Goal: Task Accomplishment & Management: Manage account settings

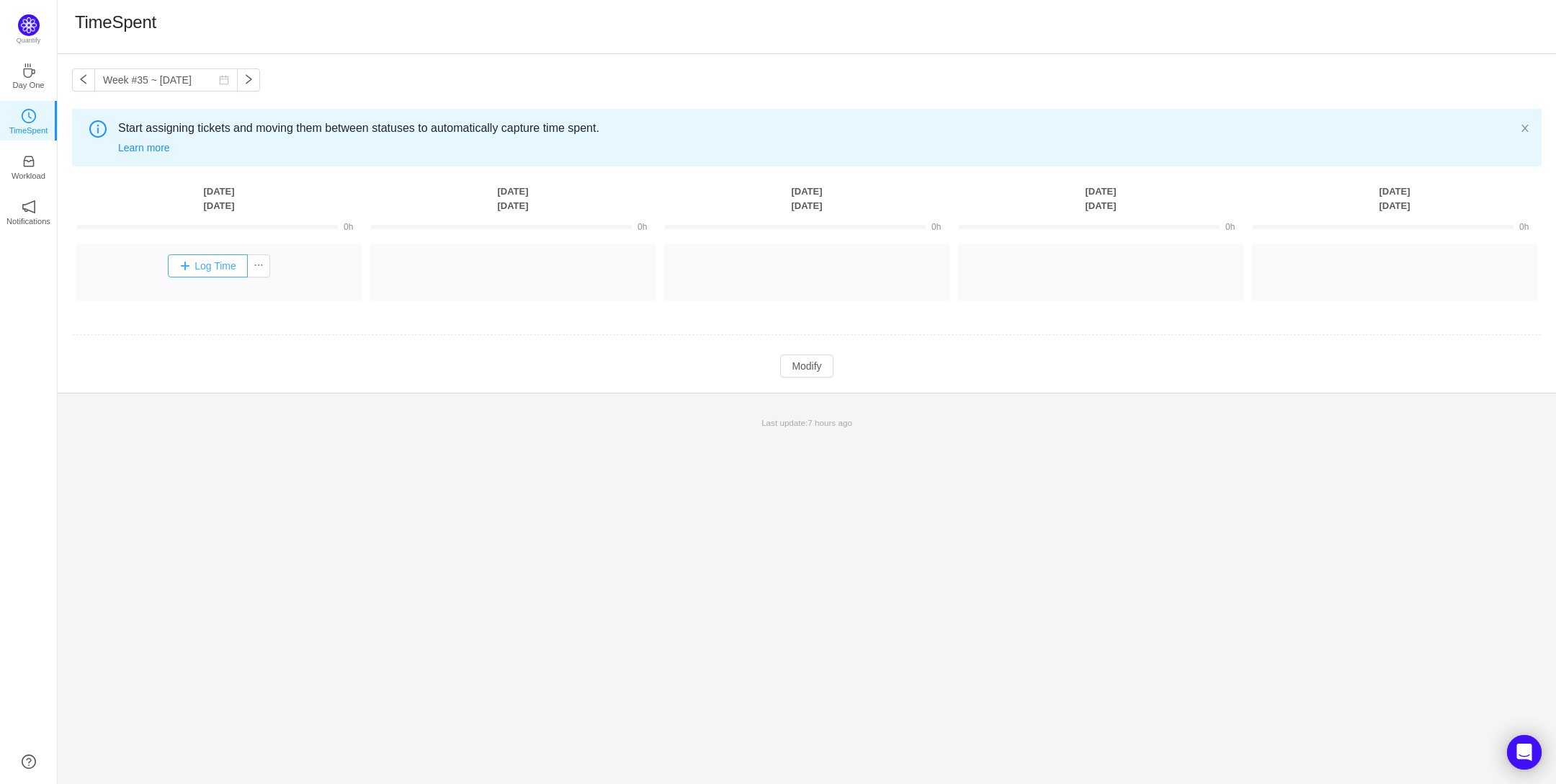
click at [207, 255] on button "Log Time" at bounding box center [207, 266] width 80 height 23
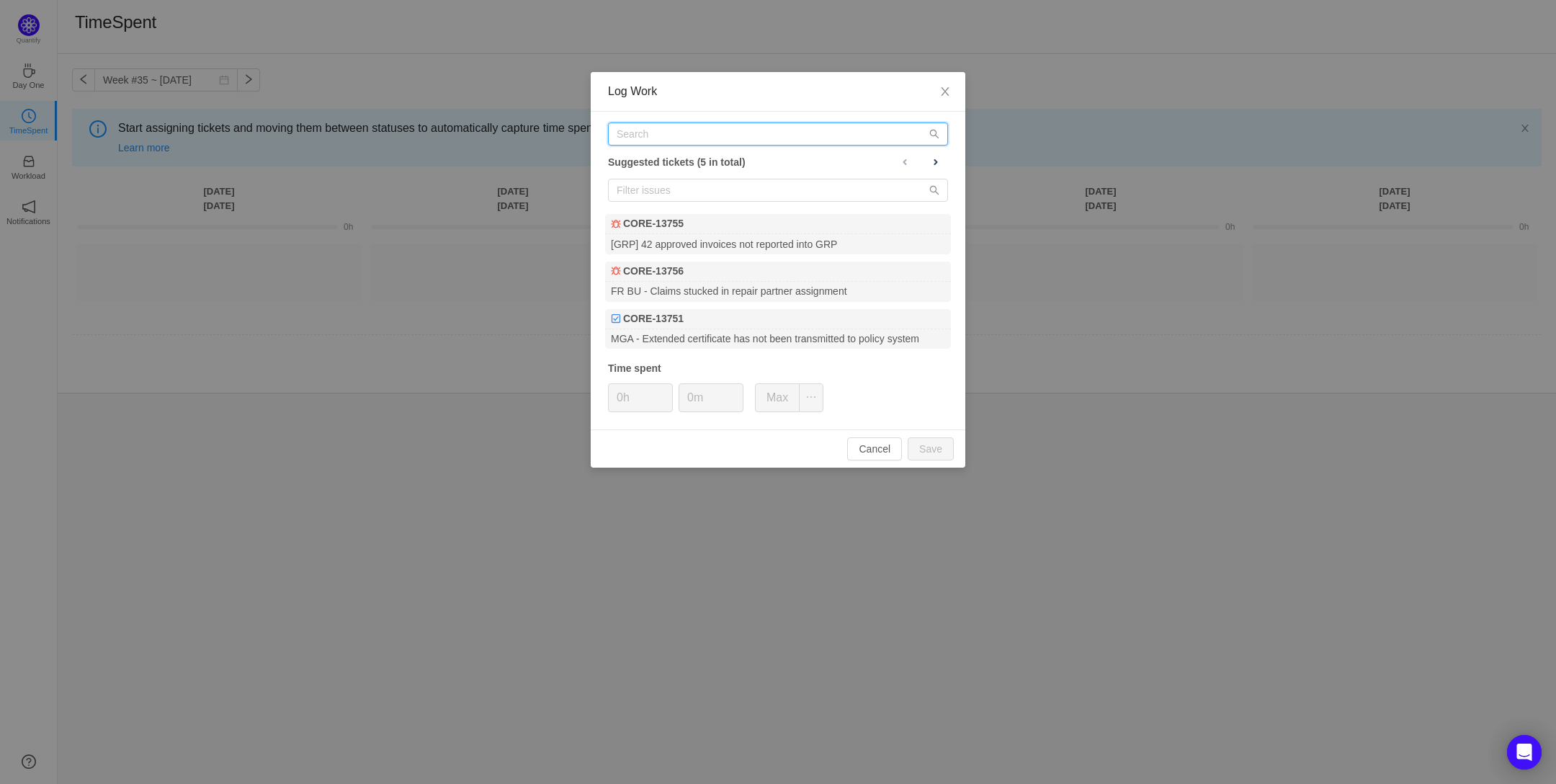
click at [647, 143] on input "text" at bounding box center [778, 134] width 340 height 23
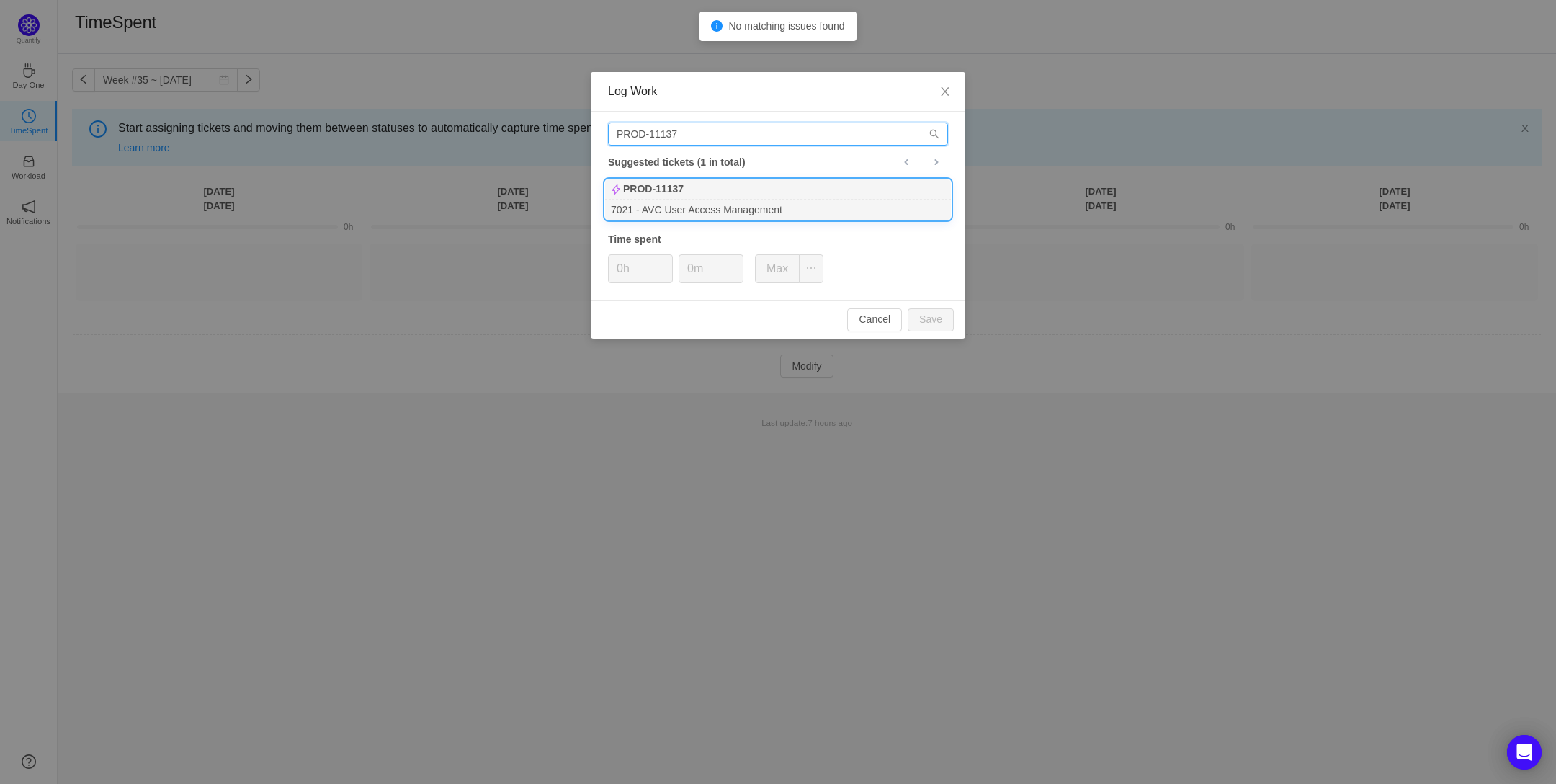
type input "PROD-11137"
click at [659, 196] on b "PROD-11137" at bounding box center [653, 189] width 60 height 15
click at [625, 273] on input "0h" at bounding box center [640, 269] width 63 height 28
click at [922, 319] on button "Save" at bounding box center [931, 320] width 46 height 23
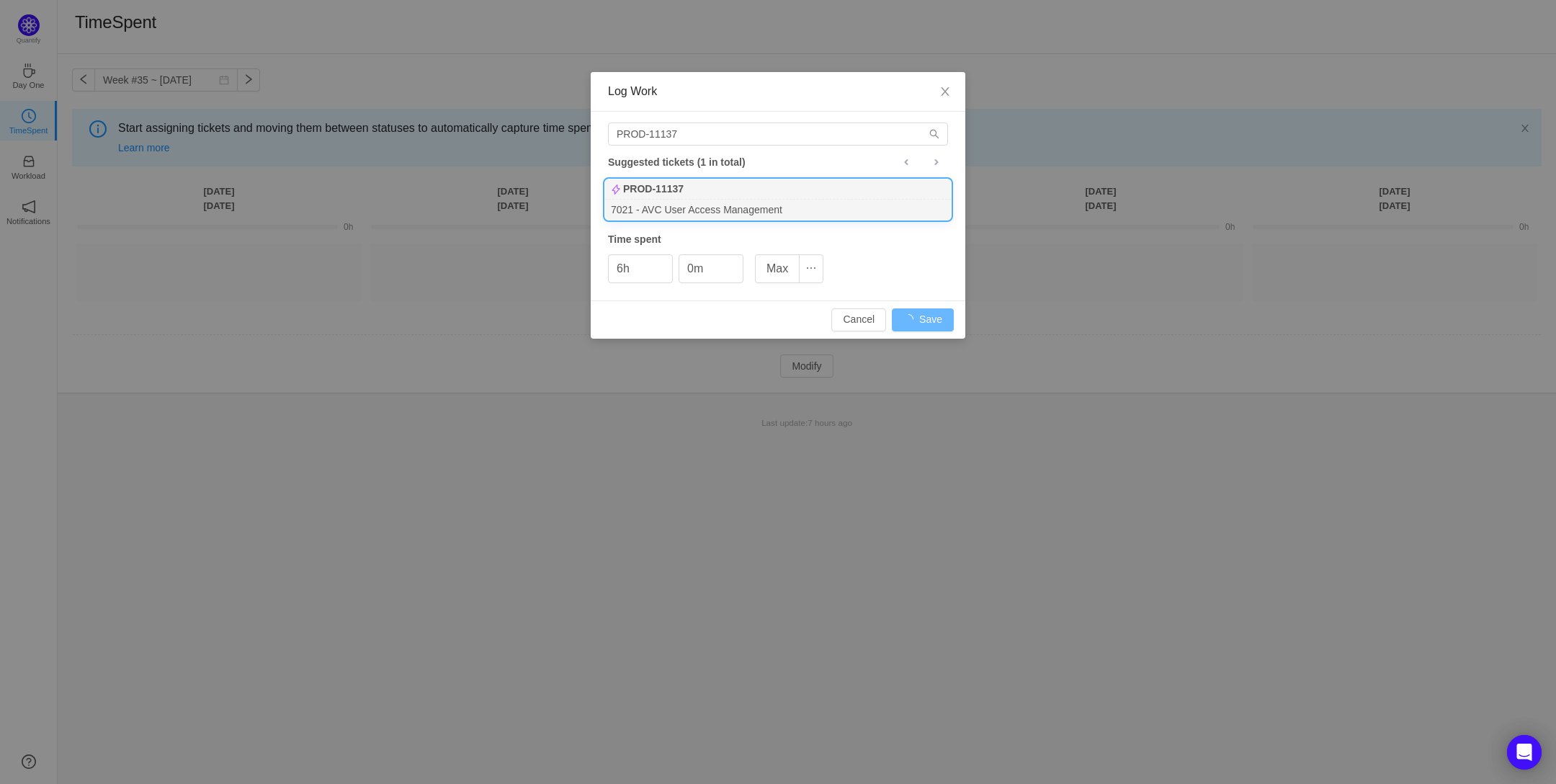
type input "0h"
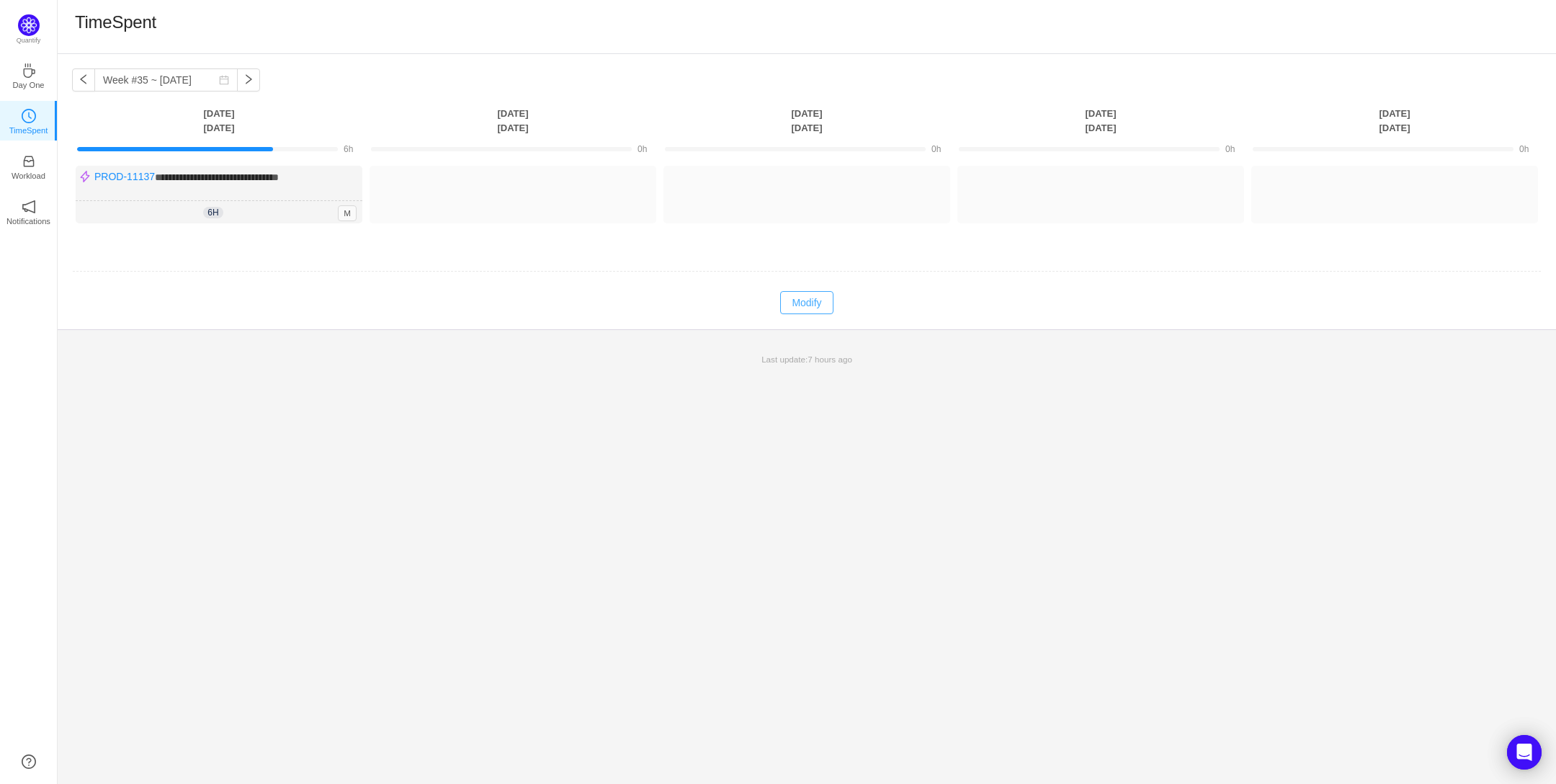
click at [816, 302] on button "Modify" at bounding box center [806, 302] width 53 height 23
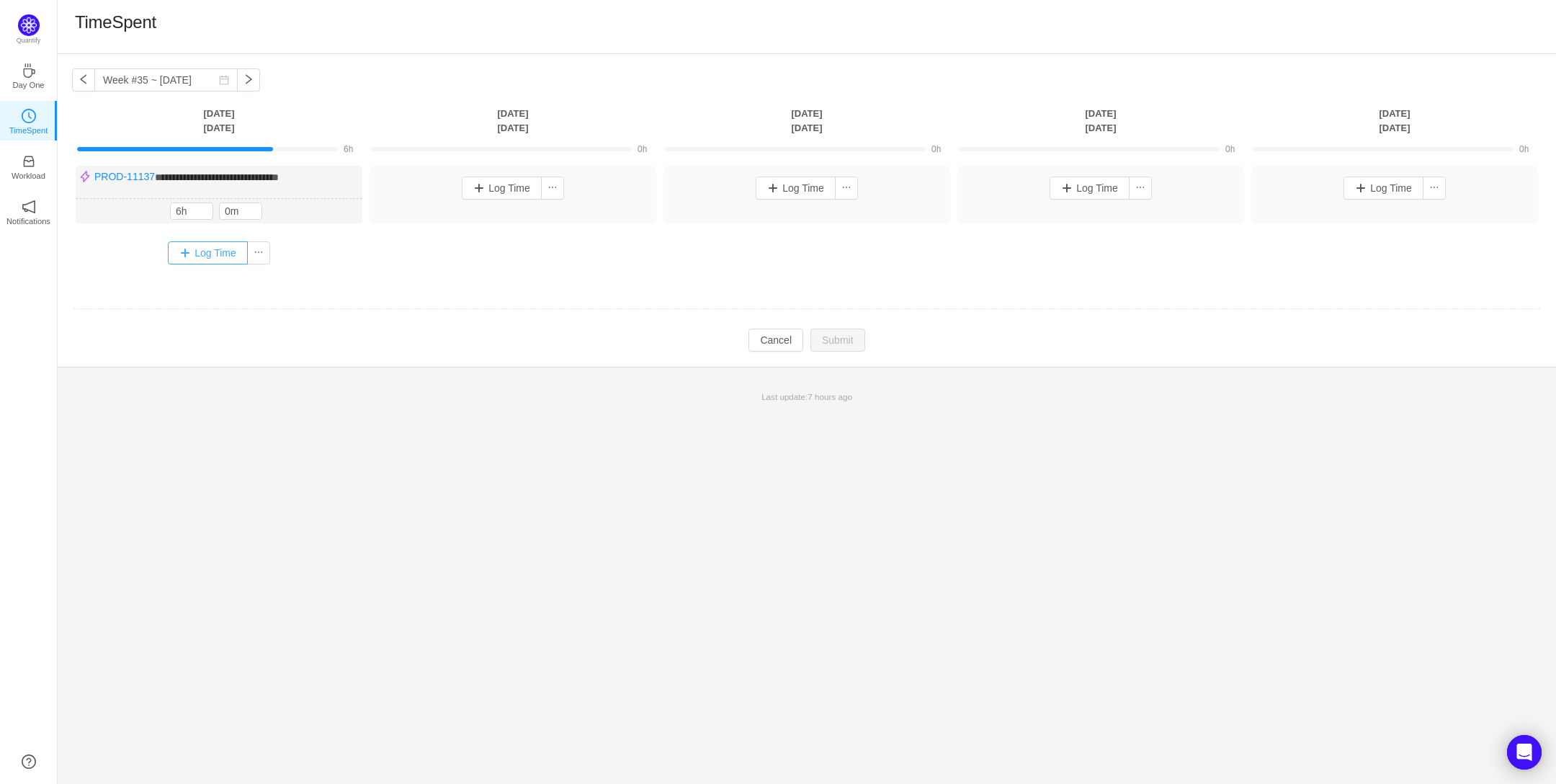
click at [198, 255] on button "Log Time" at bounding box center [207, 252] width 80 height 23
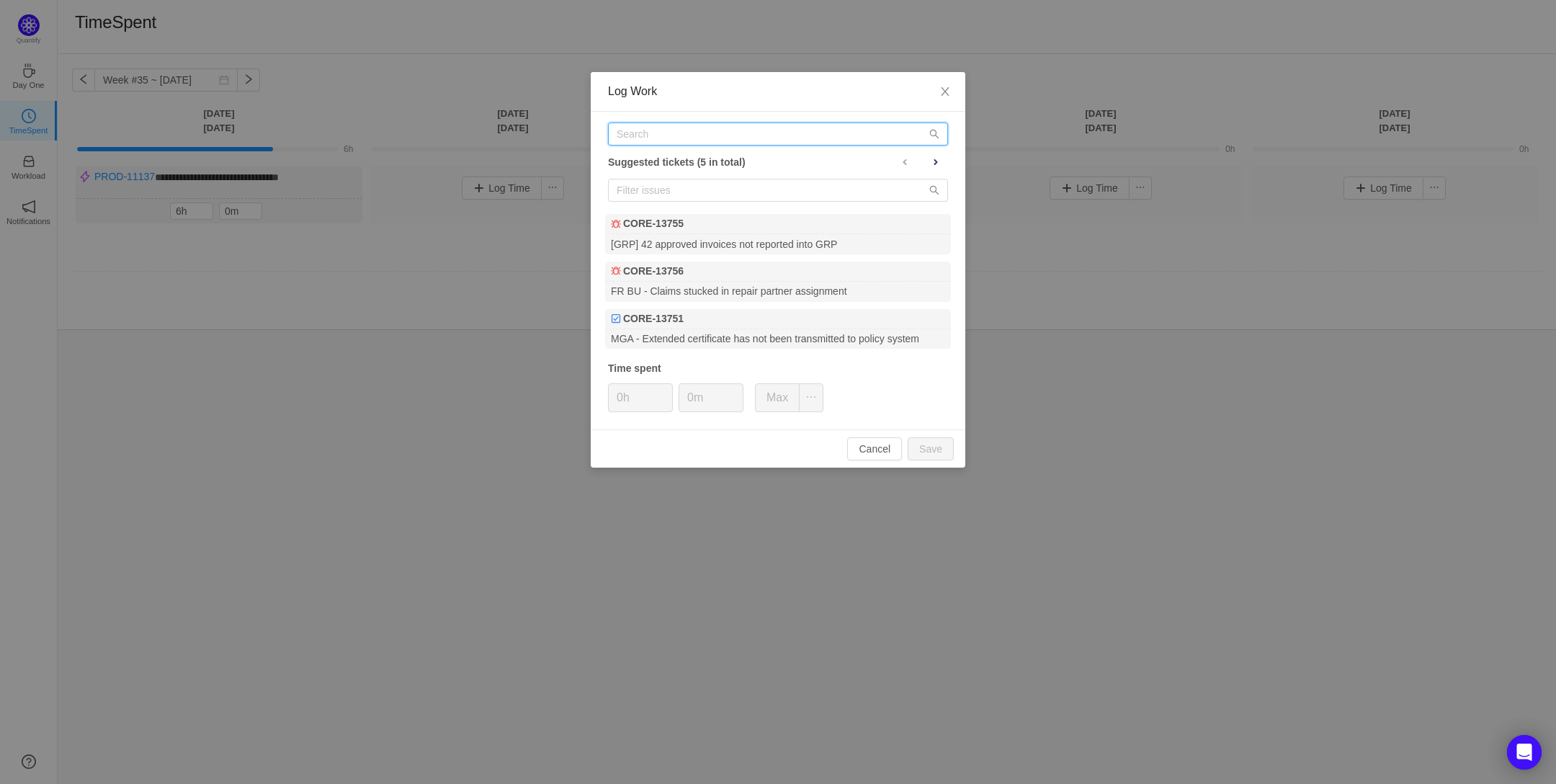
click at [647, 134] on input "text" at bounding box center [778, 134] width 340 height 23
type input "zendesk"
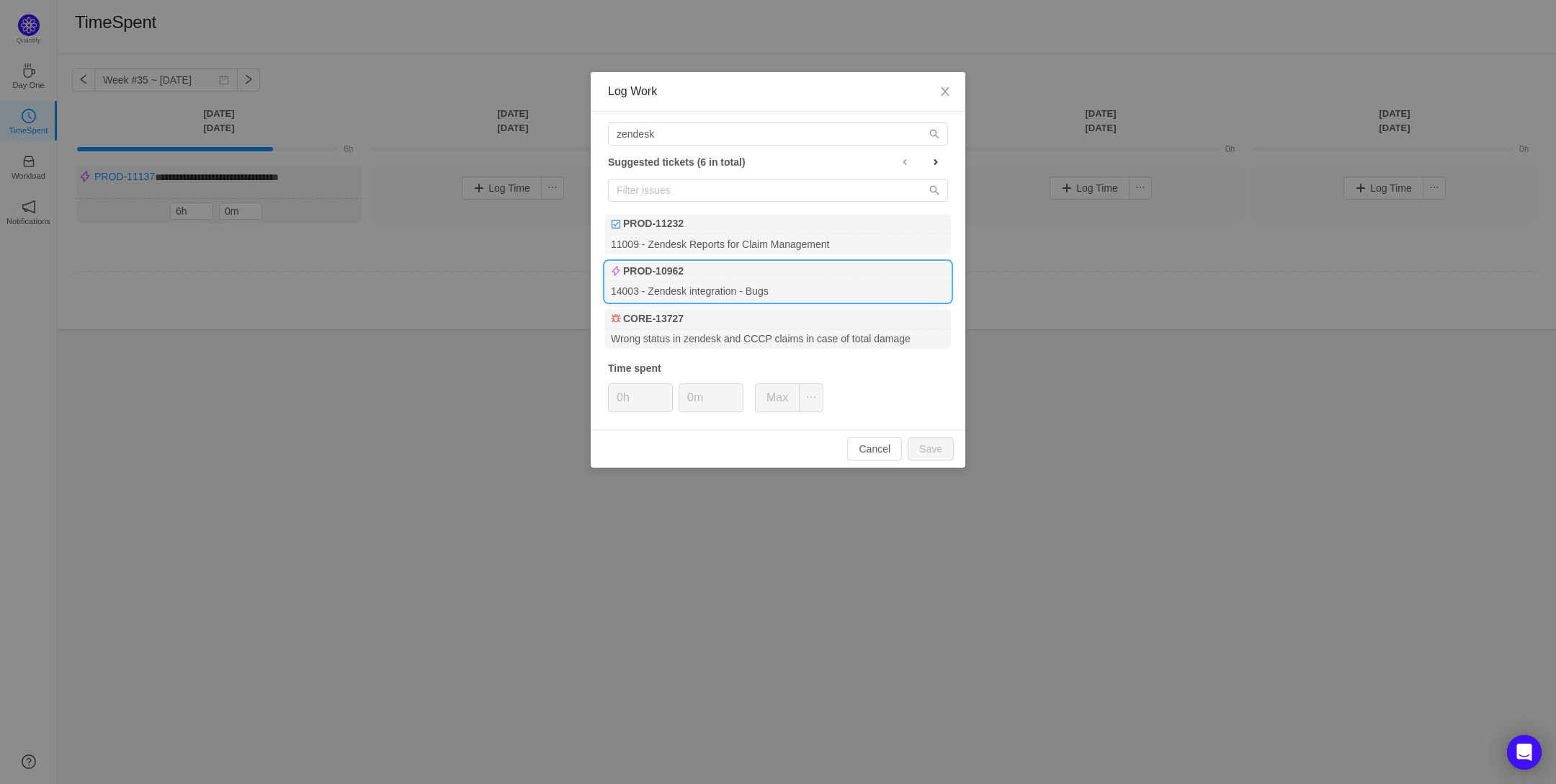
click at [729, 275] on div "PROD-10962" at bounding box center [778, 271] width 346 height 20
click at [625, 398] on input "0h" at bounding box center [640, 397] width 63 height 28
click at [927, 444] on button "Save" at bounding box center [931, 449] width 46 height 23
type input "0h"
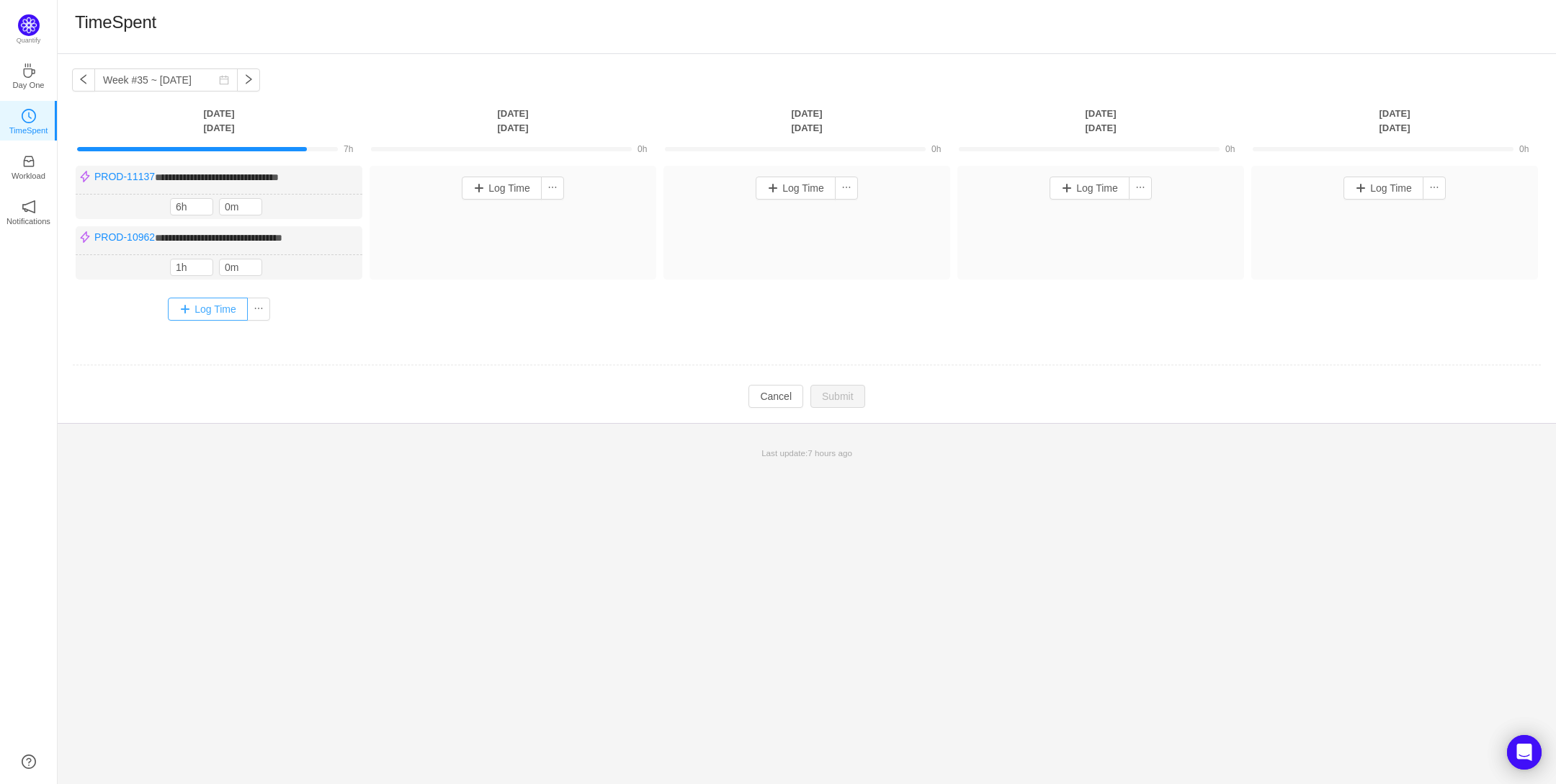
click at [210, 313] on button "Log Time" at bounding box center [207, 309] width 80 height 23
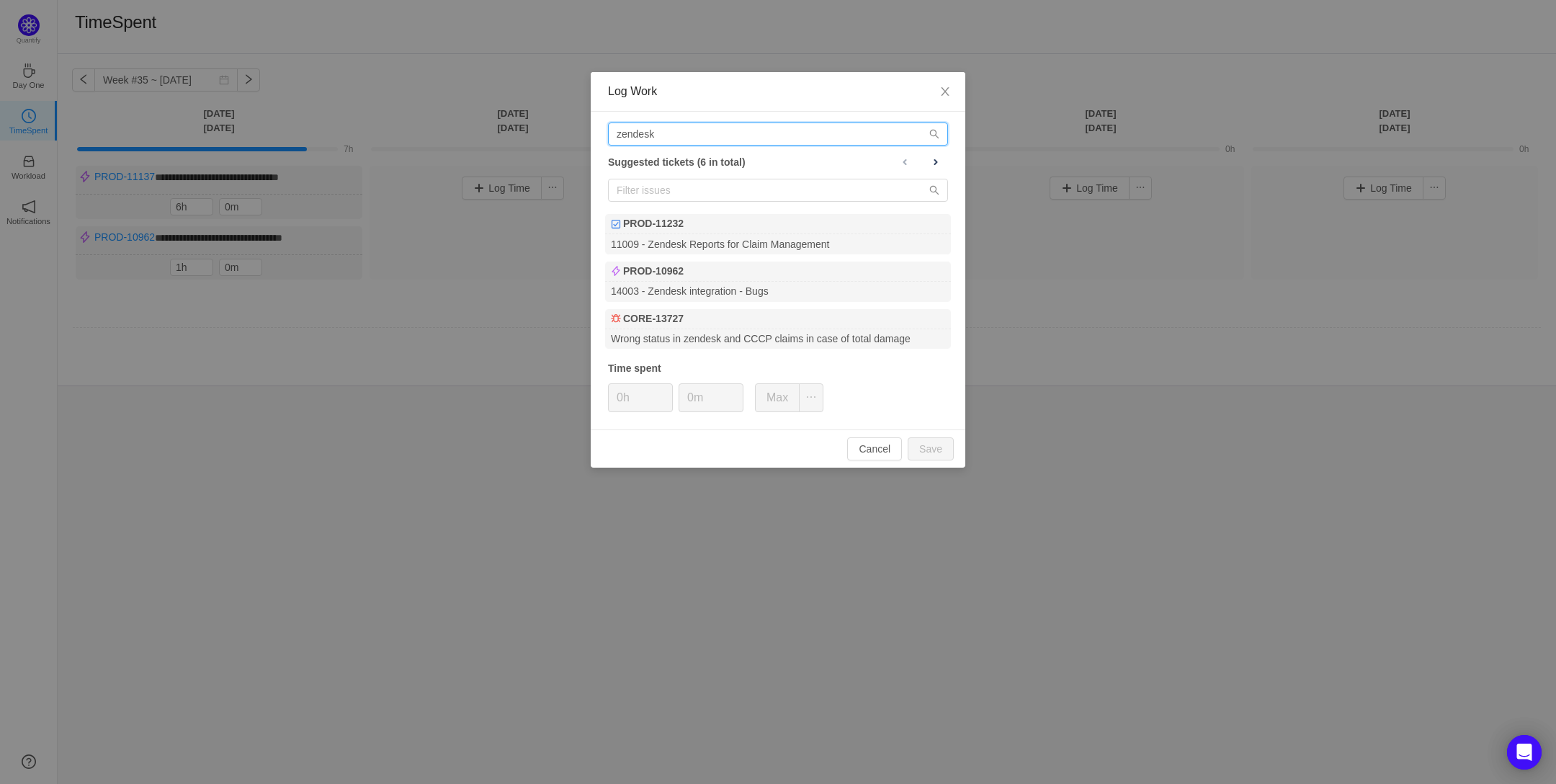
click at [707, 134] on input "zendesk" at bounding box center [778, 134] width 340 height 23
click at [708, 134] on input "zendesk" at bounding box center [778, 134] width 340 height 23
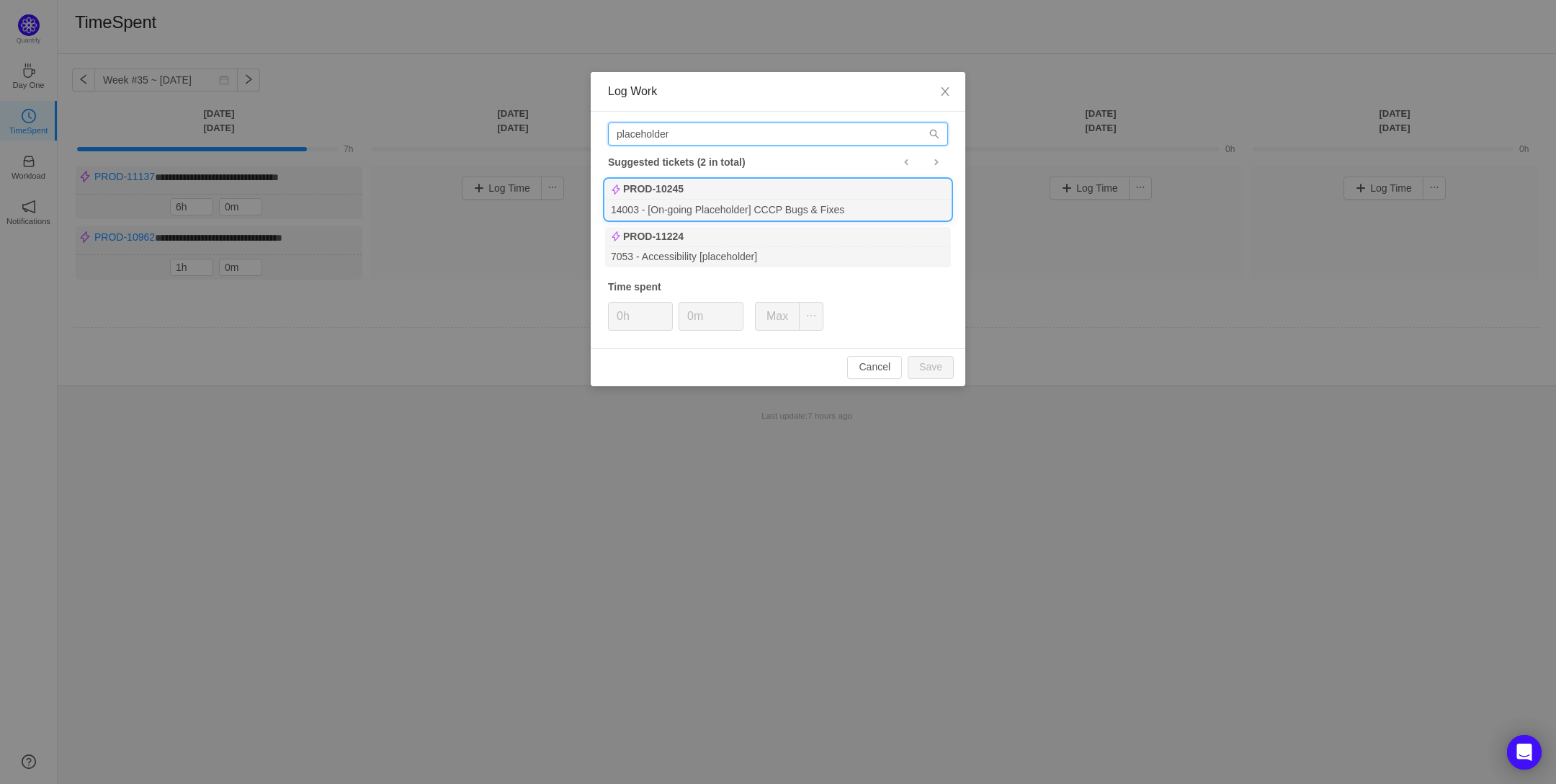
type input "placeholder"
click at [664, 191] on b "PROD-10245" at bounding box center [653, 189] width 60 height 15
click at [935, 368] on button "Save" at bounding box center [931, 368] width 46 height 23
type input "0h"
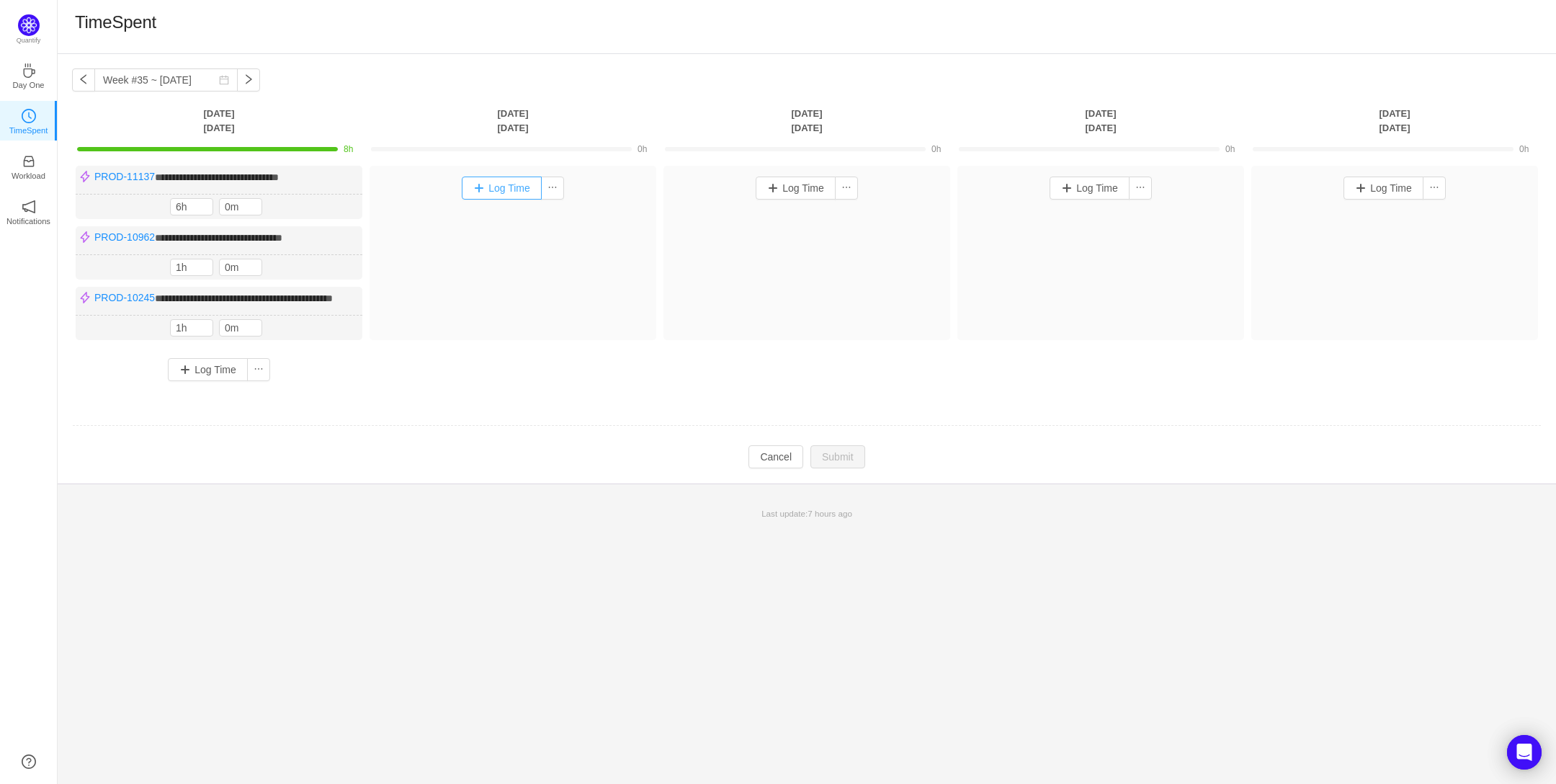
click at [507, 190] on button "Log Time" at bounding box center [501, 188] width 80 height 23
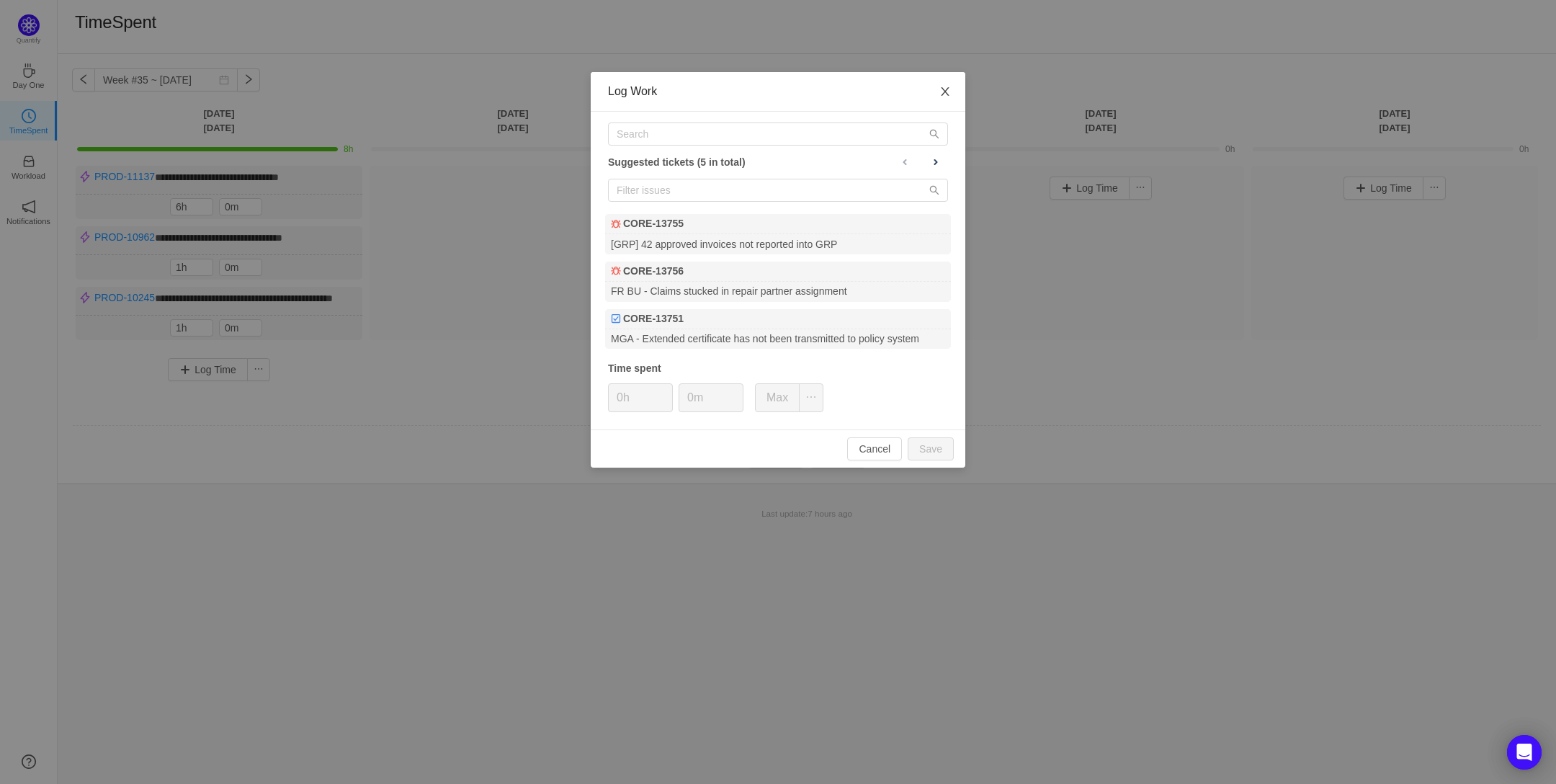
click at [947, 91] on icon "icon: close" at bounding box center [946, 91] width 12 height 12
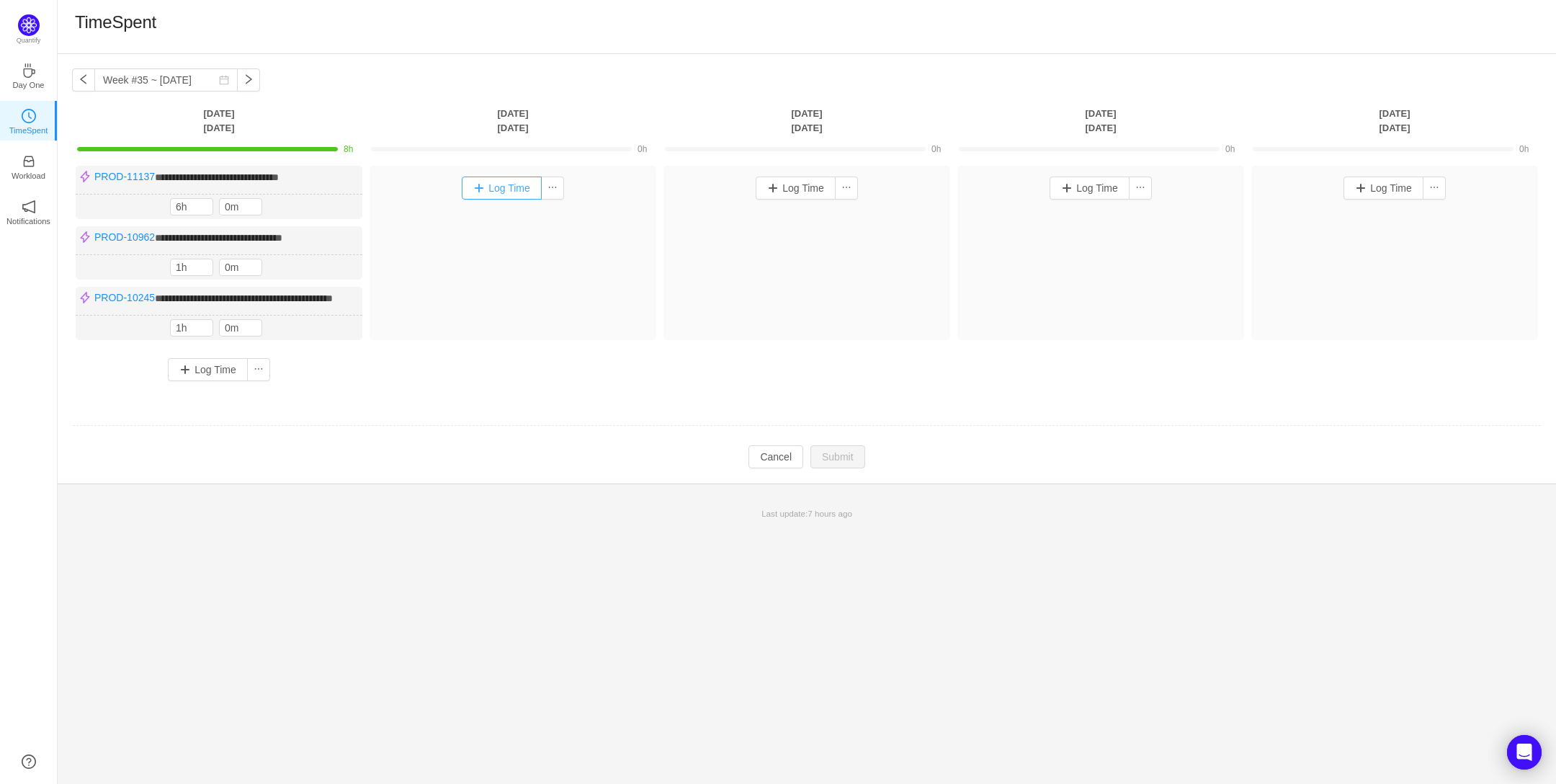
click at [497, 191] on button "Log Time" at bounding box center [501, 188] width 80 height 23
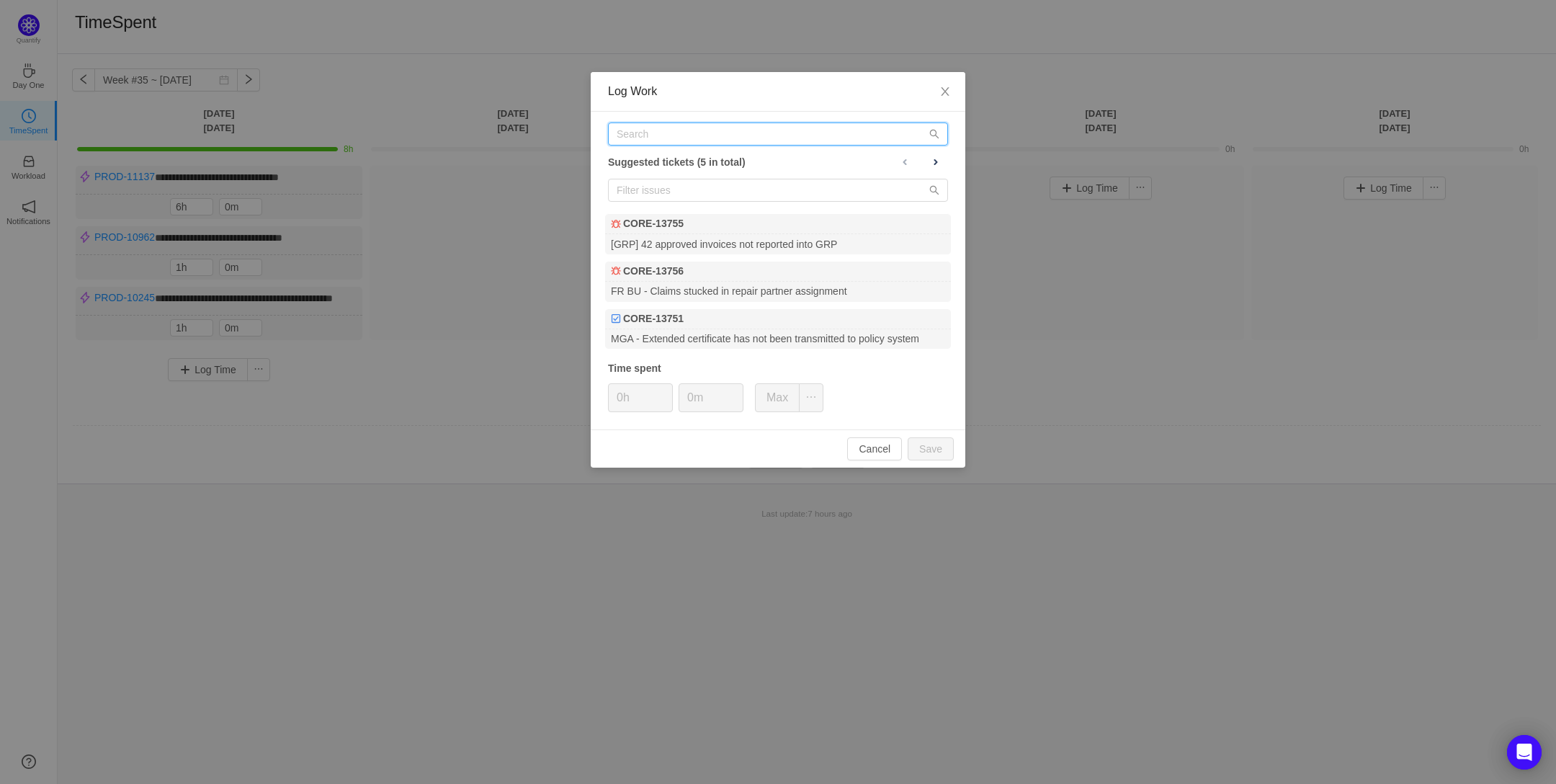
click at [656, 131] on input "text" at bounding box center [778, 134] width 340 height 23
paste input "PROD-10537"
type input "PROD-10537"
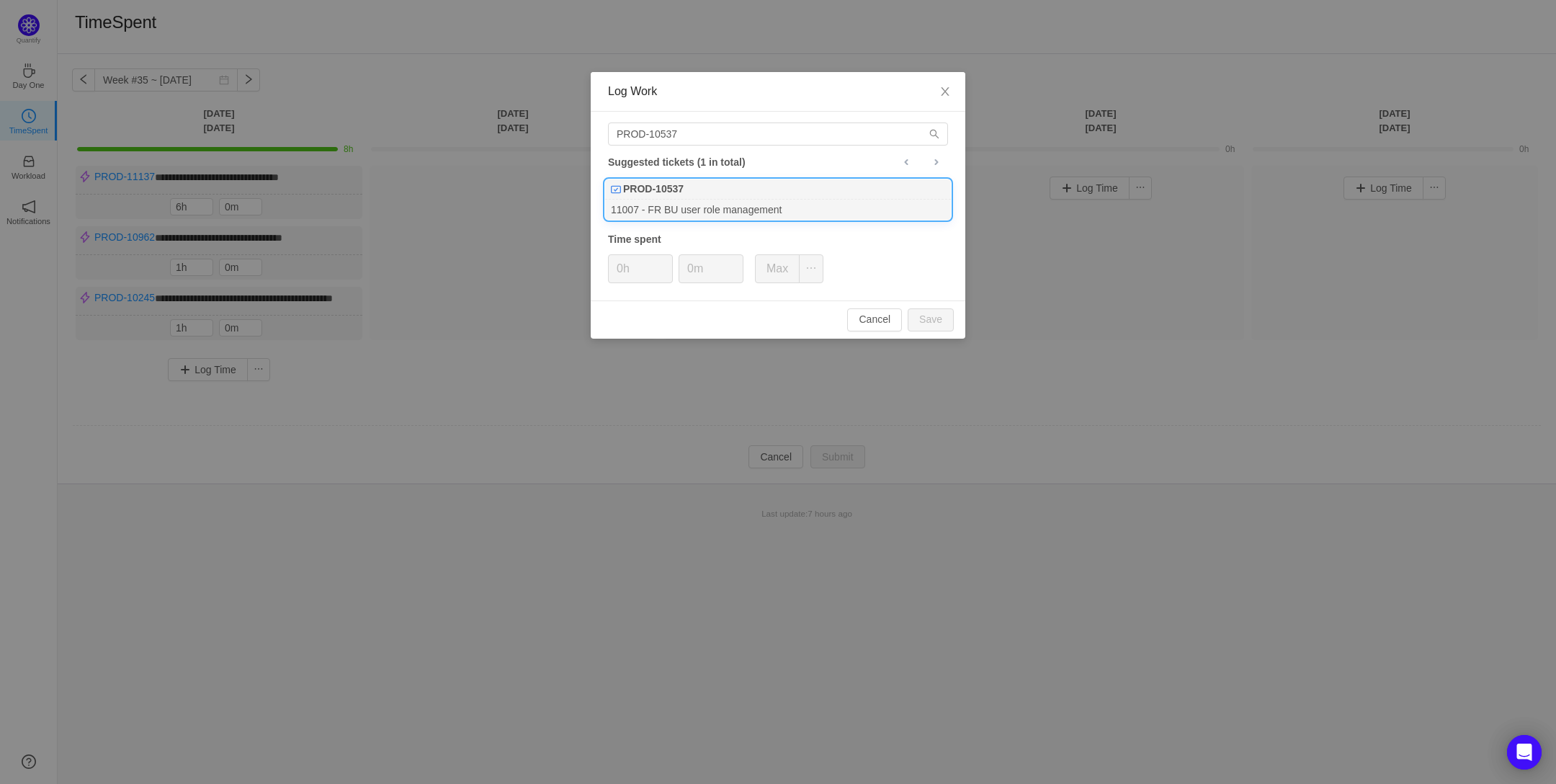
click at [651, 192] on b "PROD-10537" at bounding box center [653, 189] width 60 height 15
click at [622, 267] on input "0h" at bounding box center [640, 269] width 63 height 28
click at [930, 323] on button "Save" at bounding box center [931, 320] width 46 height 23
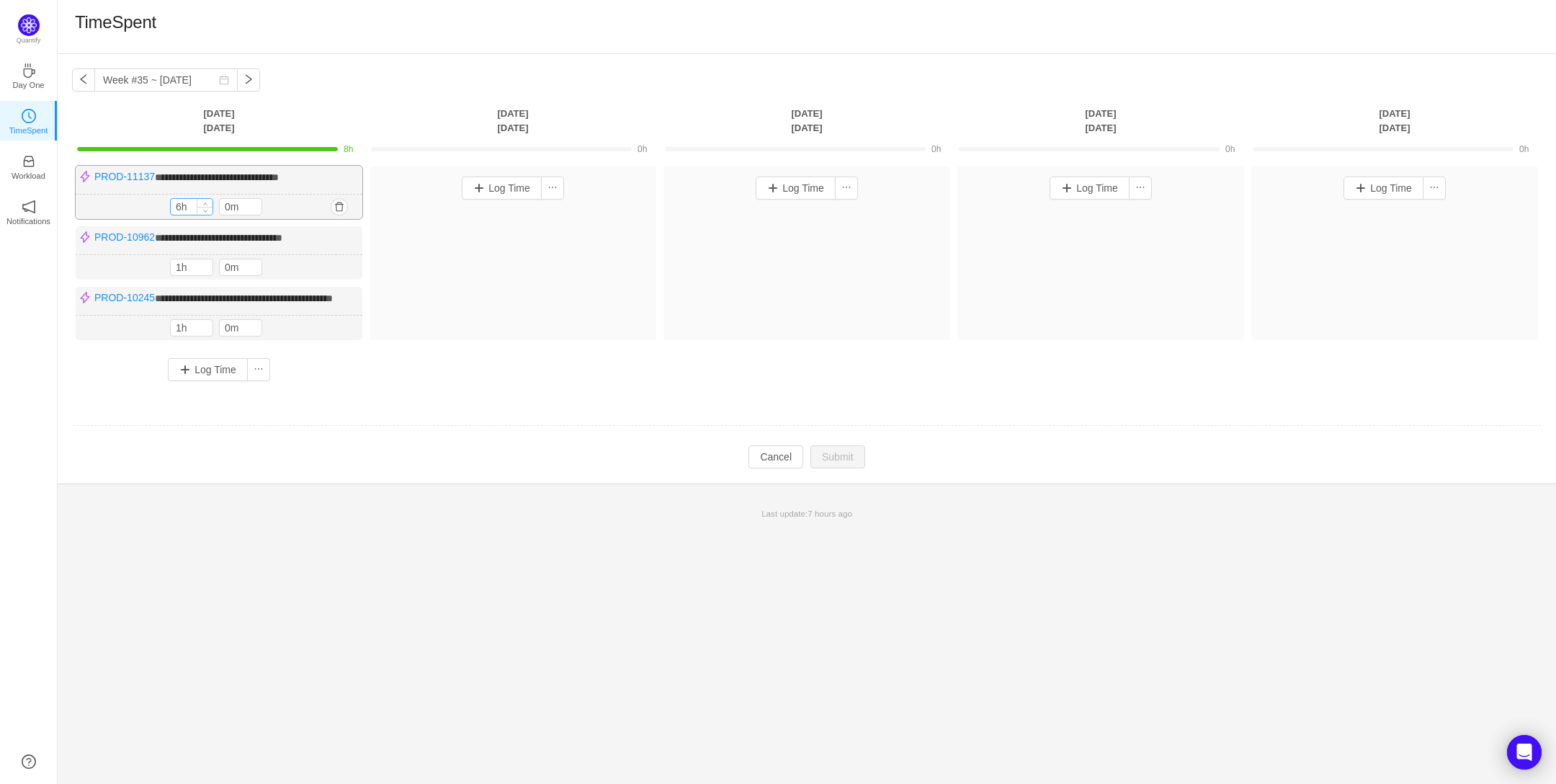
click at [181, 205] on input "6h" at bounding box center [192, 206] width 42 height 16
click at [497, 189] on button "Log Time" at bounding box center [501, 188] width 80 height 23
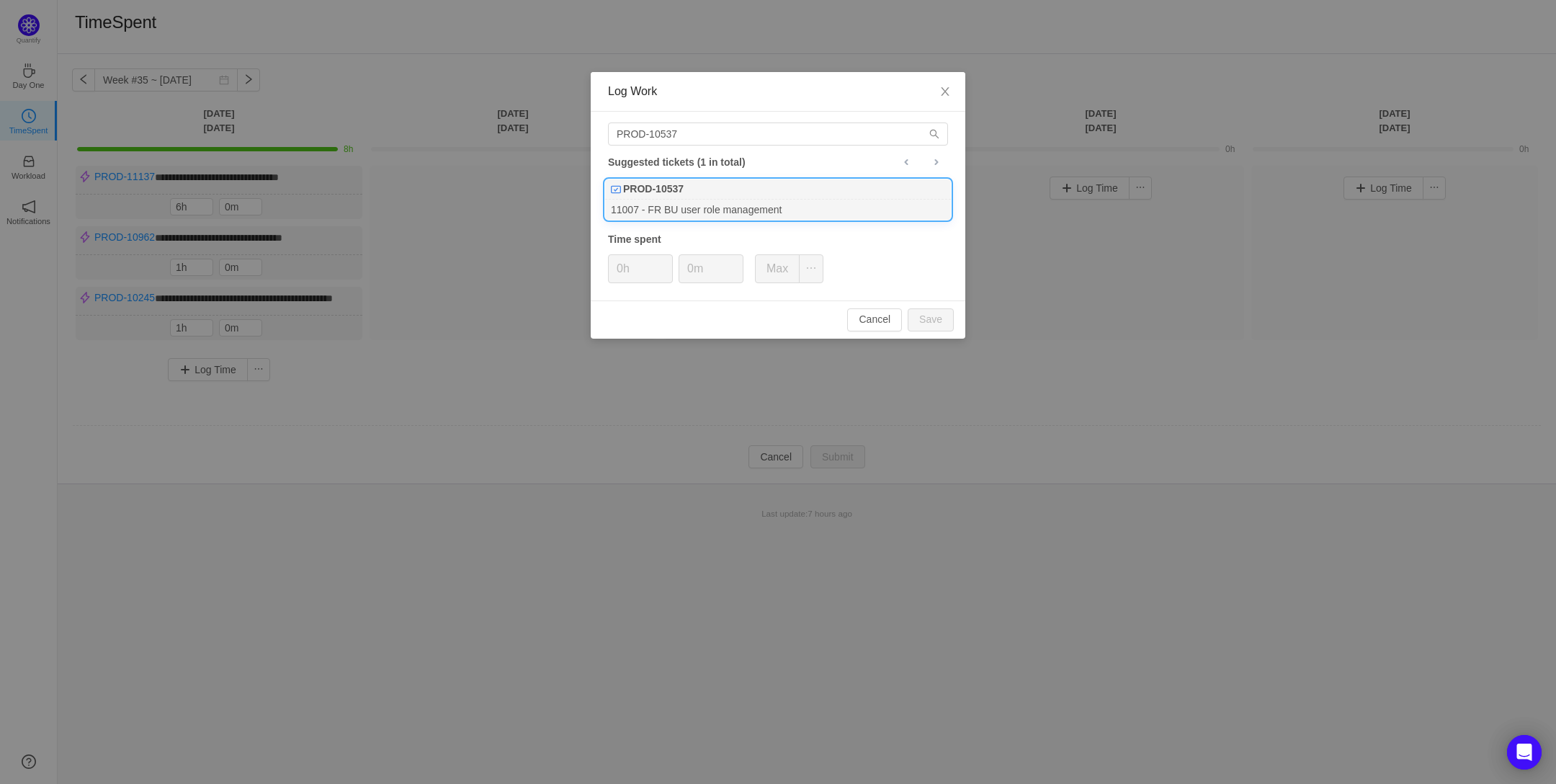
click at [678, 200] on div "11007 - FR BU user role management" at bounding box center [778, 209] width 346 height 19
click at [941, 322] on button "Save" at bounding box center [931, 320] width 46 height 23
type input "0h"
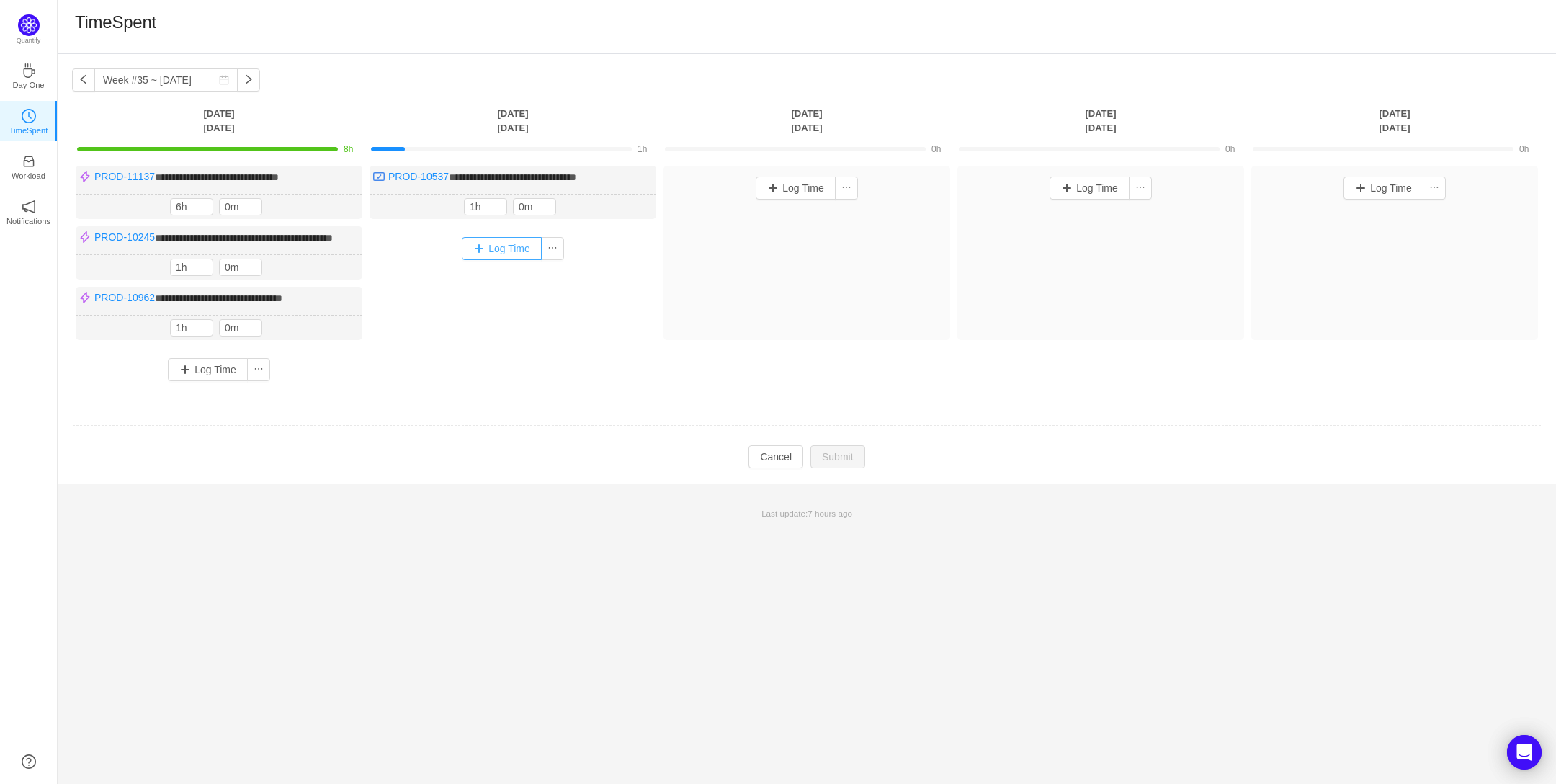
click at [495, 249] on button "Log Time" at bounding box center [501, 249] width 80 height 23
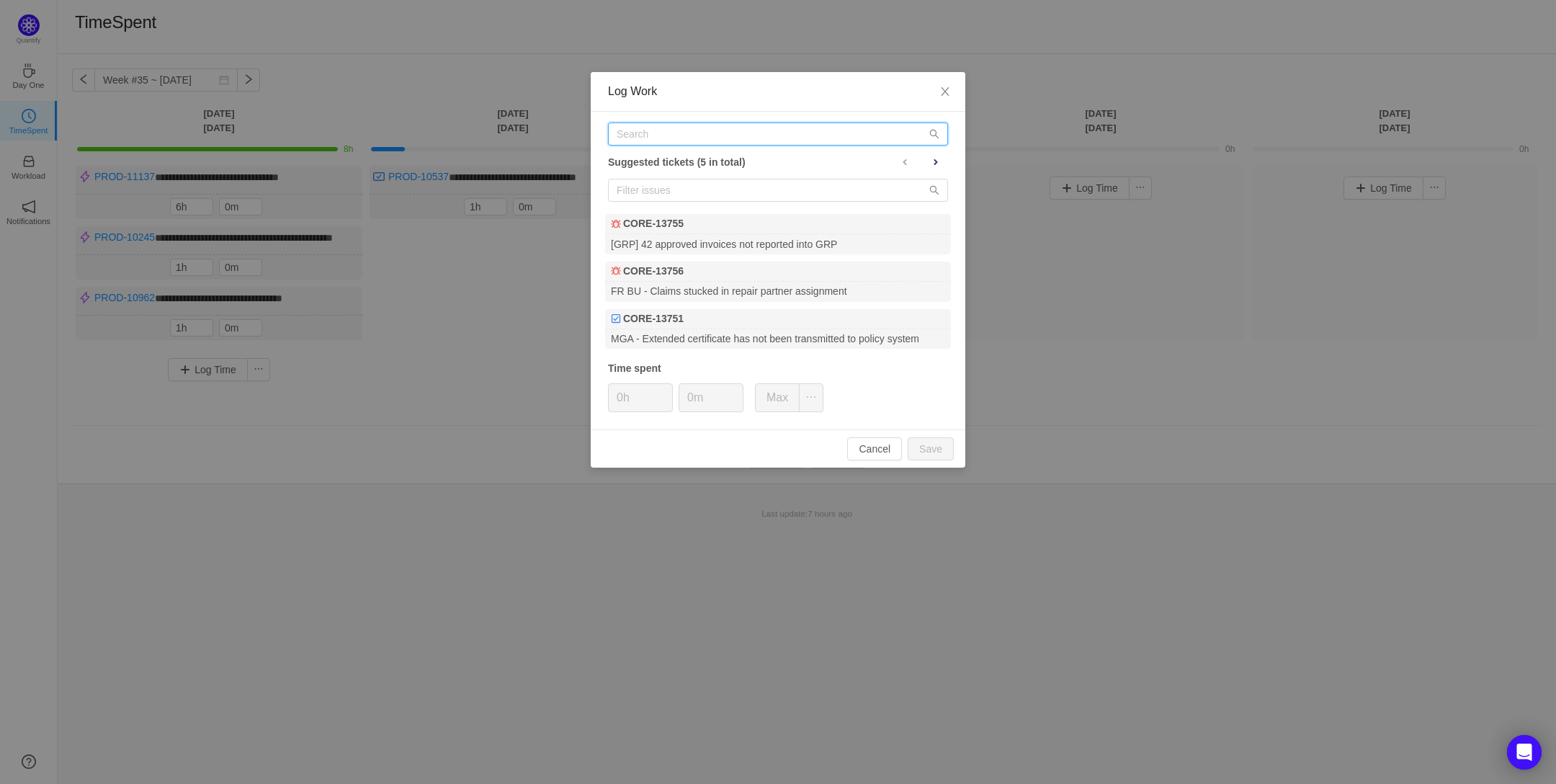
click at [643, 137] on input "text" at bounding box center [778, 134] width 340 height 23
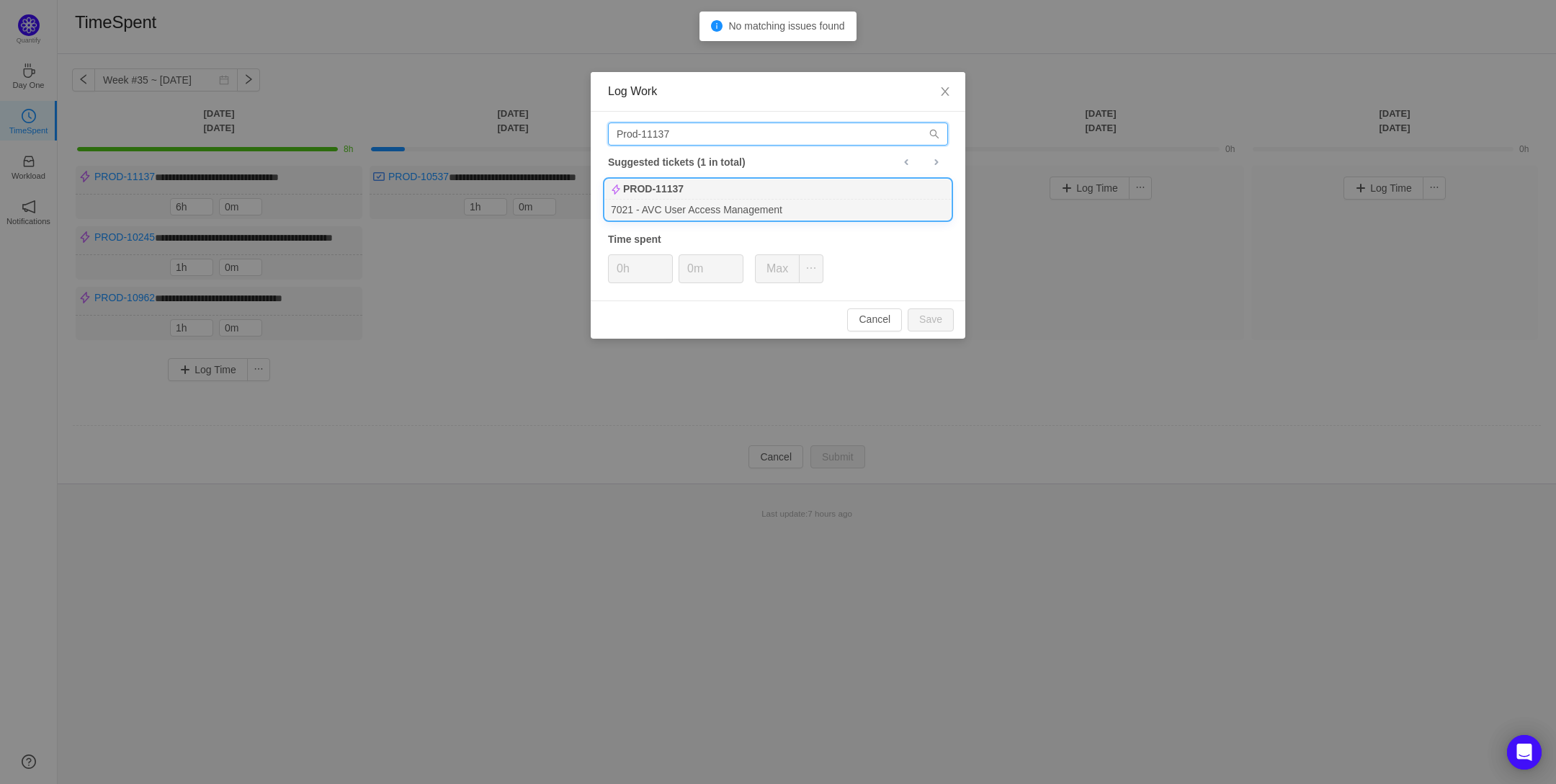
type input "Prod-11137"
click at [667, 191] on b "PROD-11137" at bounding box center [653, 189] width 60 height 15
click at [623, 270] on input "0h" at bounding box center [640, 269] width 63 height 28
click at [923, 319] on button "Save" at bounding box center [931, 320] width 46 height 23
type input "0h"
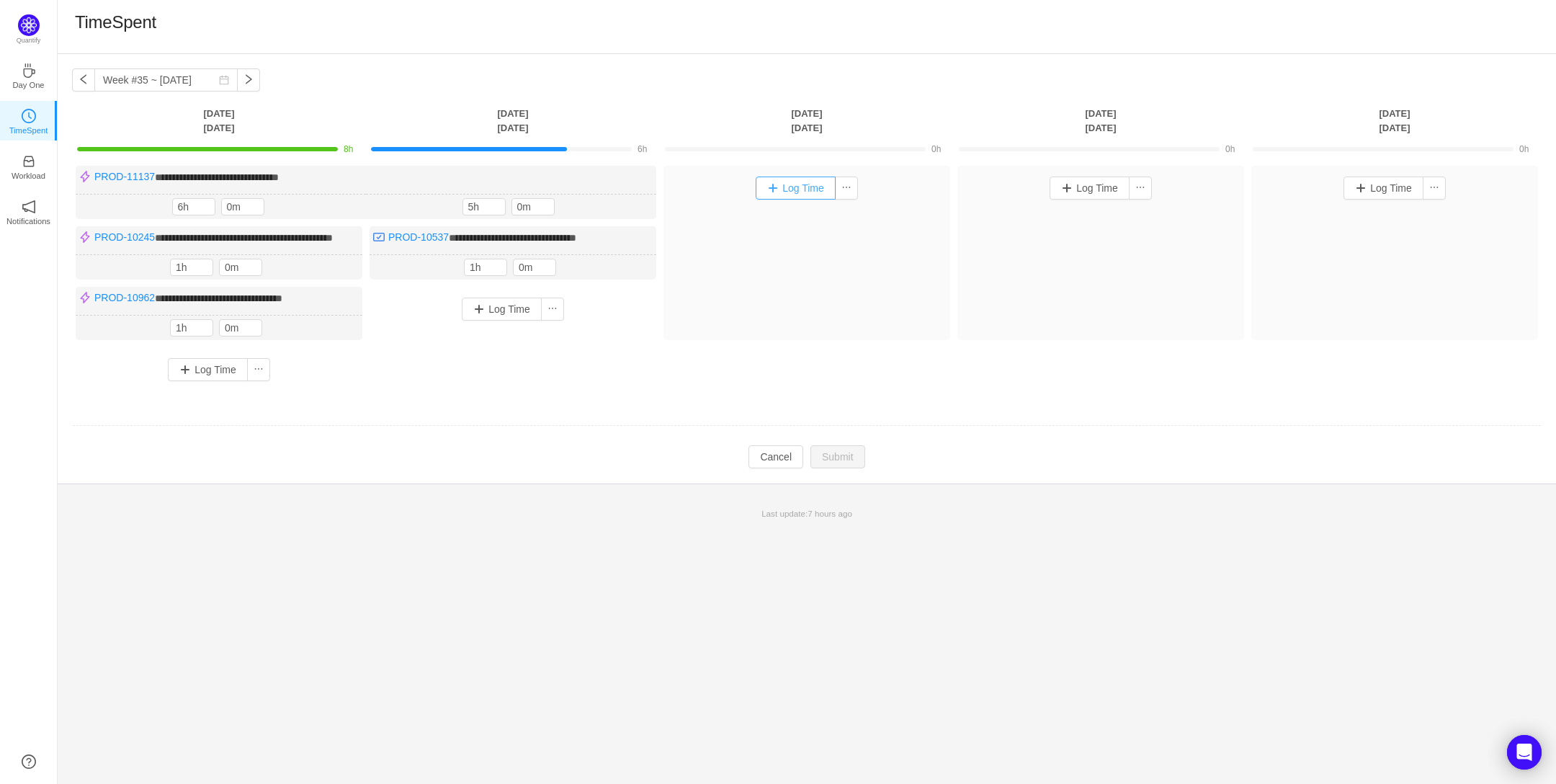
click at [794, 186] on button "Log Time" at bounding box center [795, 188] width 80 height 23
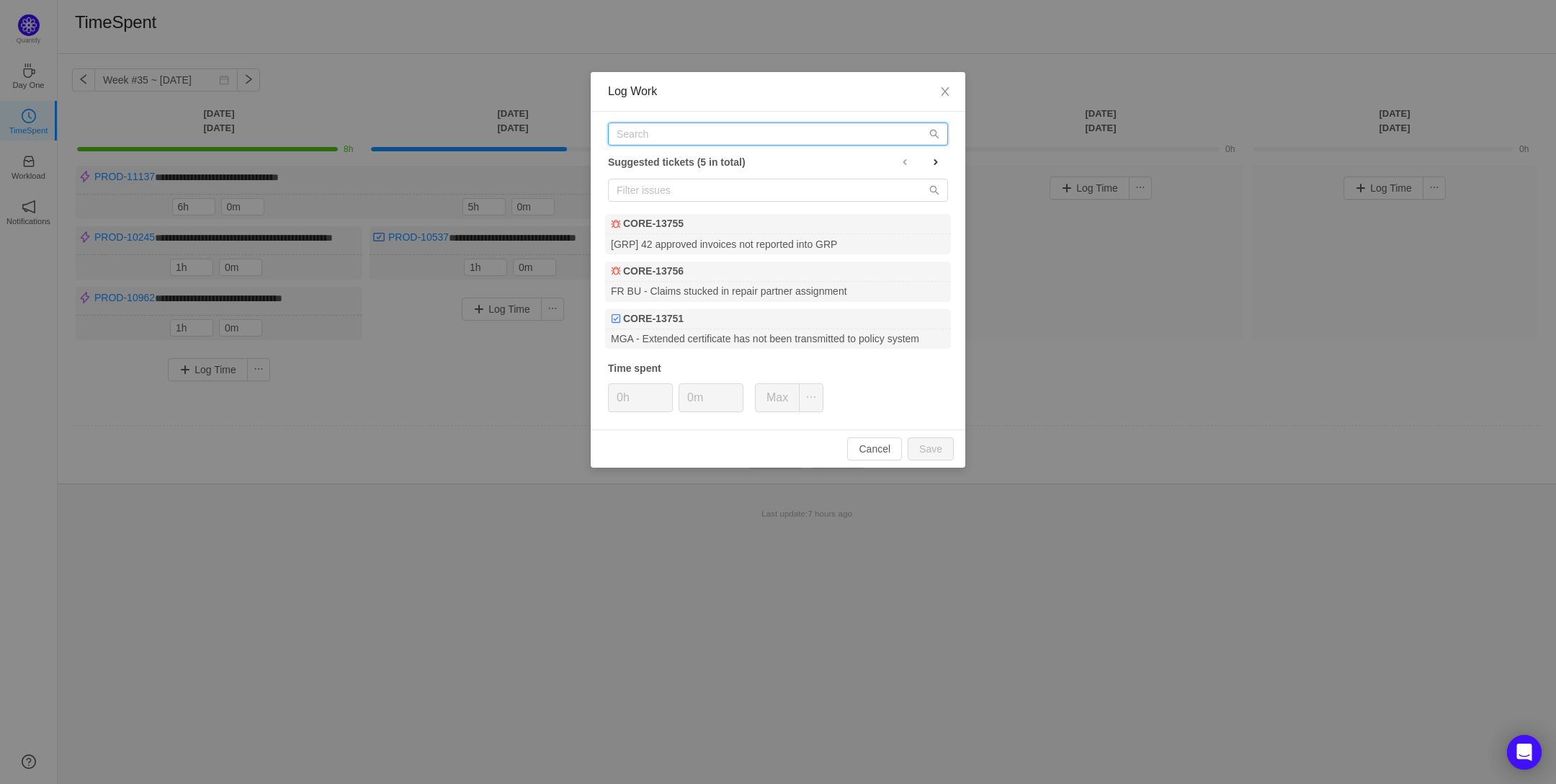
click at [665, 137] on input "text" at bounding box center [778, 134] width 340 height 23
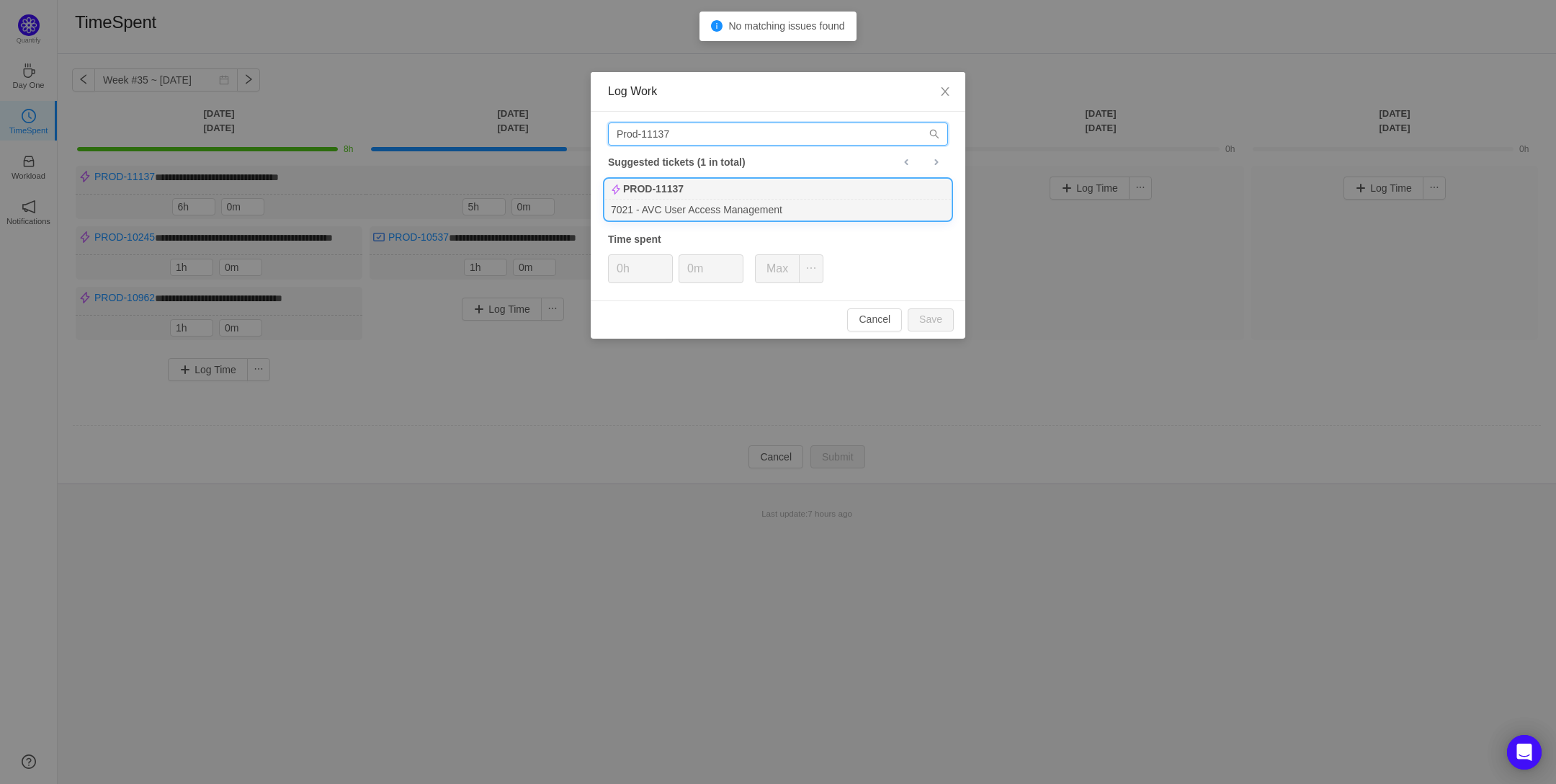
type input "Prod-11137"
click at [668, 188] on b "PROD-11137" at bounding box center [653, 189] width 60 height 15
click at [622, 272] on input "0h" at bounding box center [640, 269] width 63 height 28
click at [932, 322] on button "Save" at bounding box center [931, 320] width 46 height 23
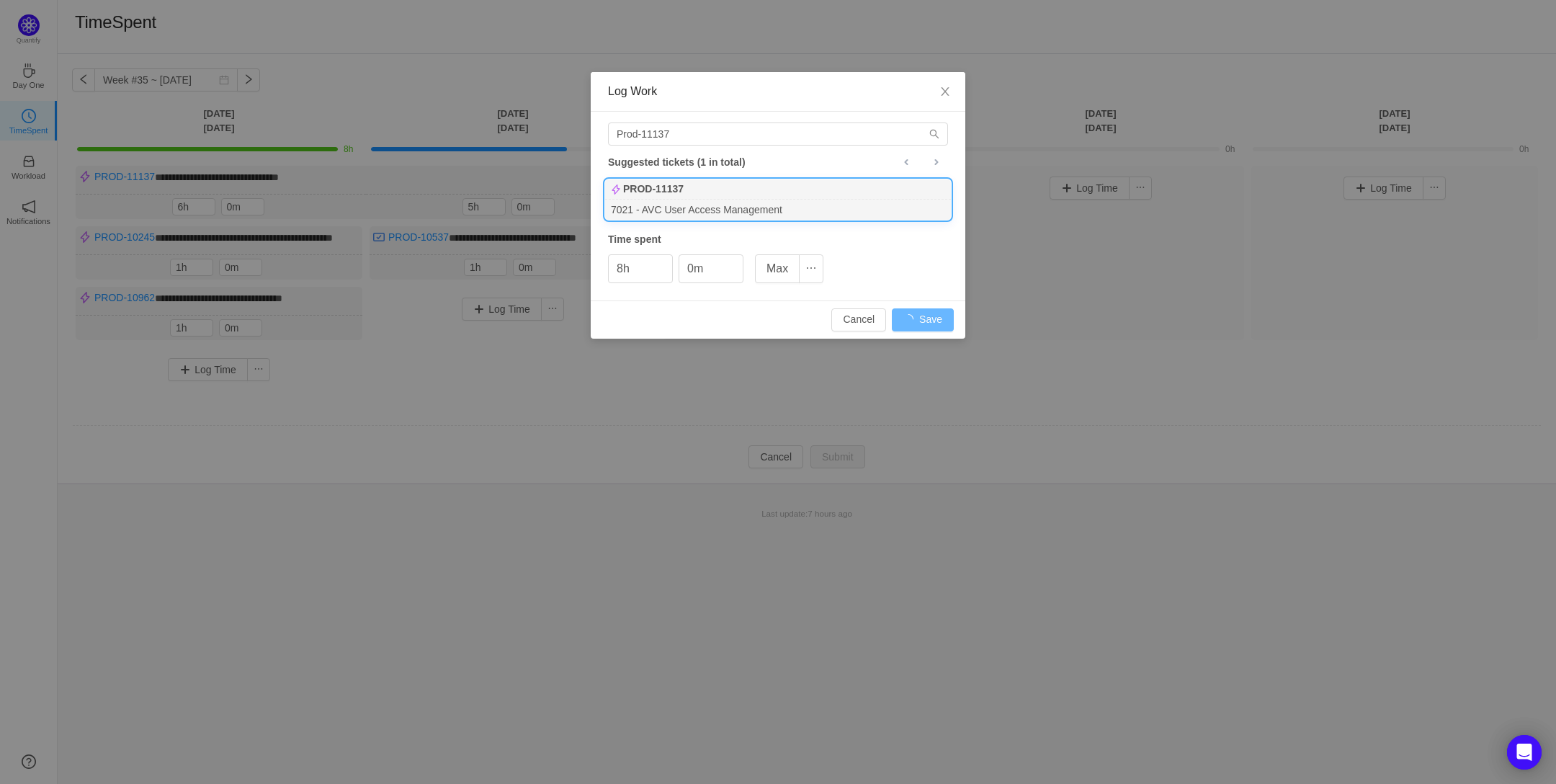
type input "0h"
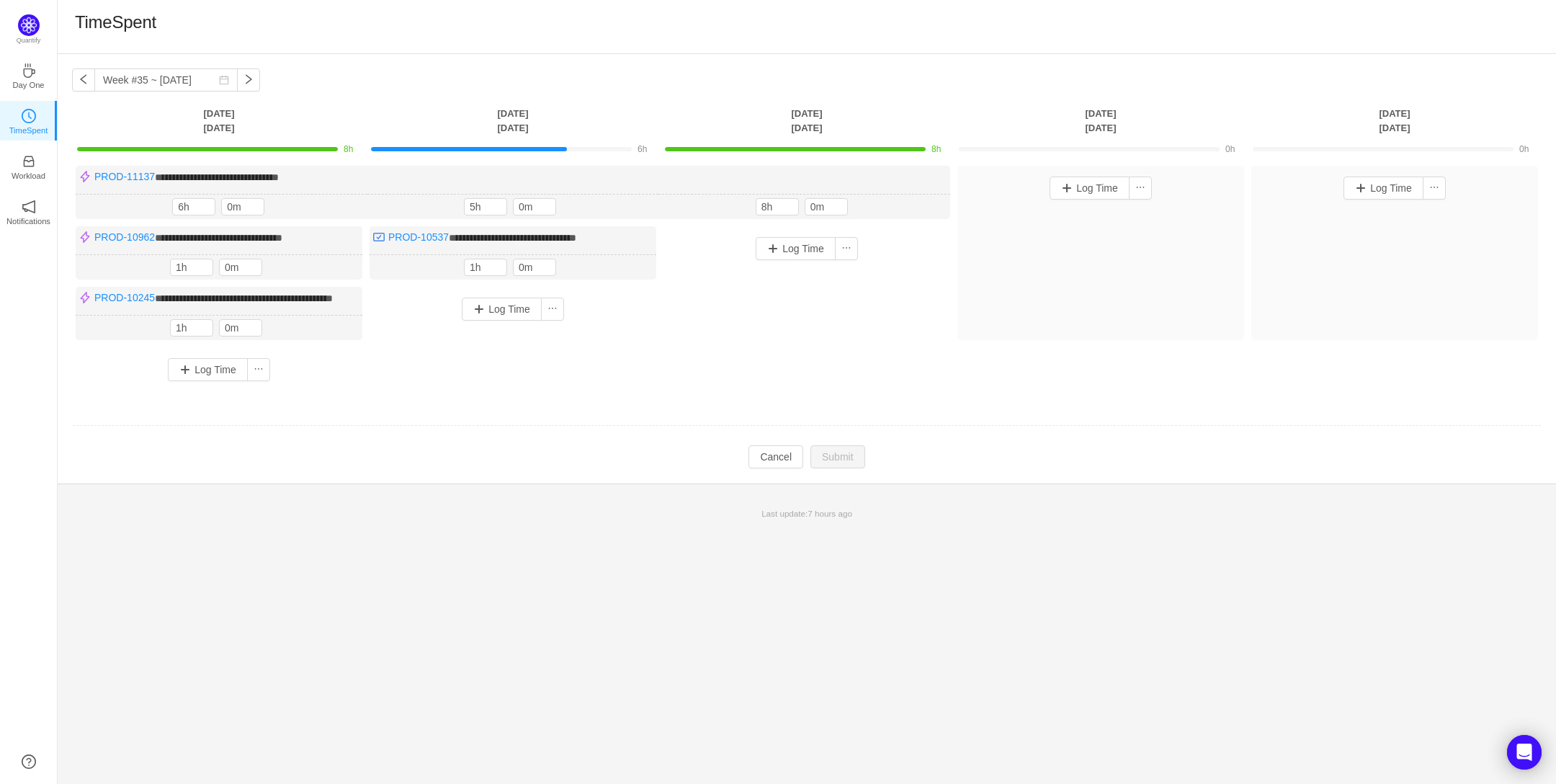
click at [679, 680] on div "**********" at bounding box center [806, 418] width 1498 height 729
